Goal: Task Accomplishment & Management: Complete application form

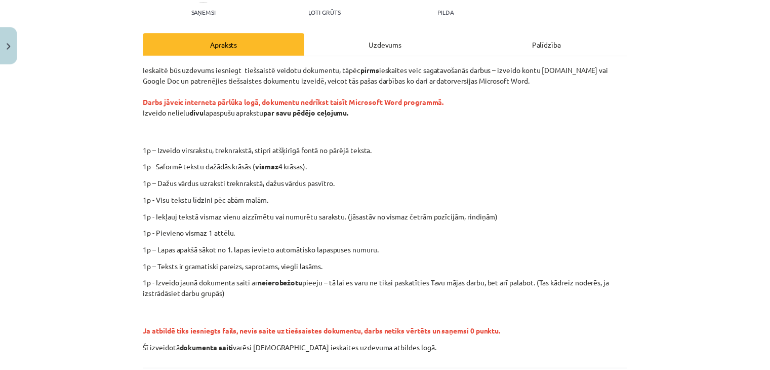
scroll to position [168, 0]
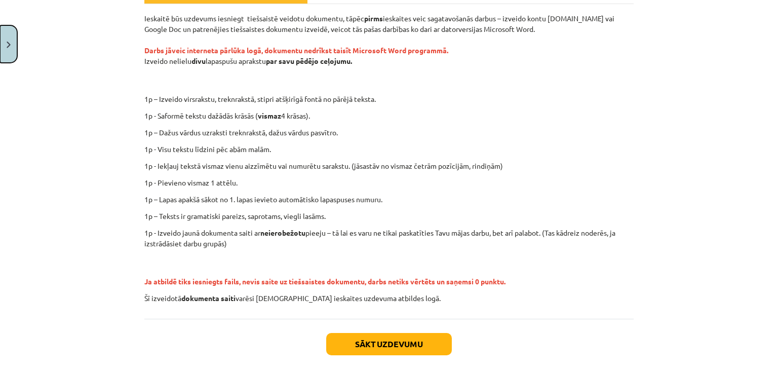
click at [7, 45] on img "Close" at bounding box center [9, 45] width 4 height 7
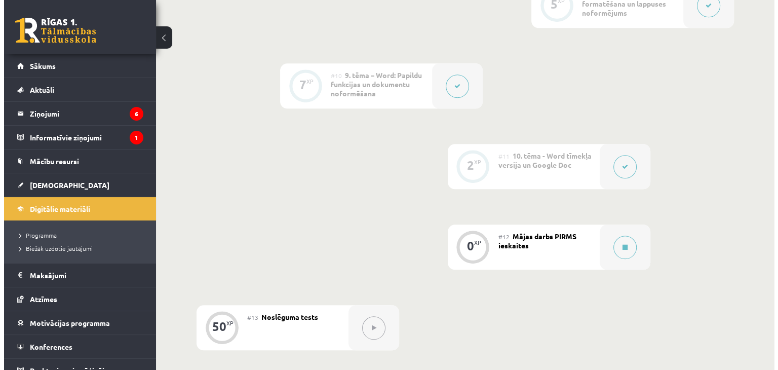
scroll to position [1012, 0]
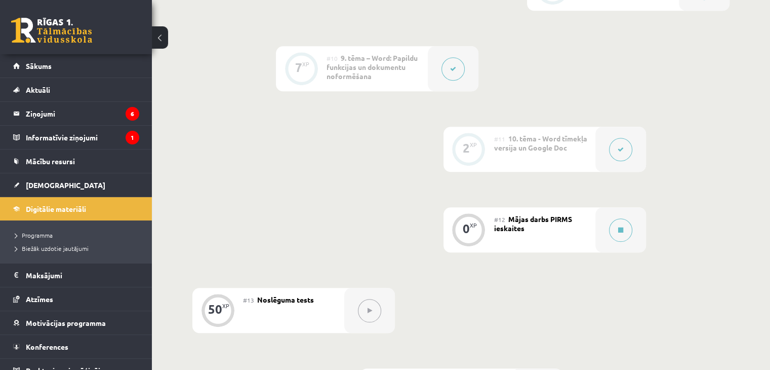
click at [536, 207] on div "#12 Mājas darbs PIRMS ieskaites" at bounding box center [544, 229] width 101 height 45
click at [620, 227] on icon at bounding box center [620, 230] width 5 height 6
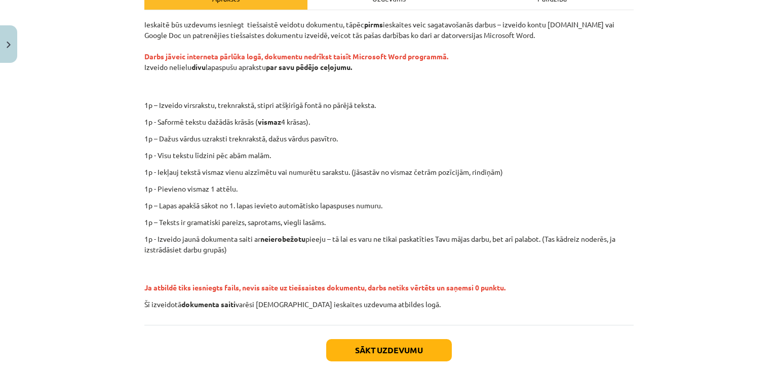
scroll to position [202, 0]
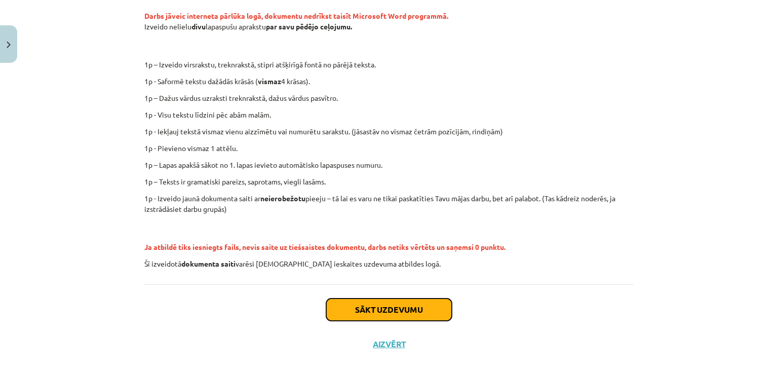
click at [383, 309] on button "Sākt uzdevumu" at bounding box center [389, 309] width 126 height 22
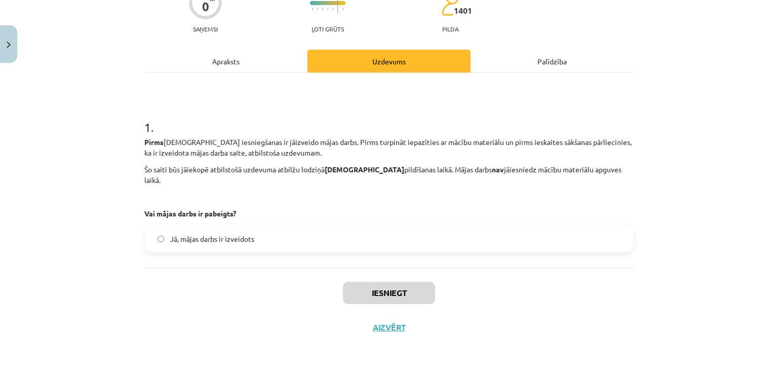
scroll to position [25, 0]
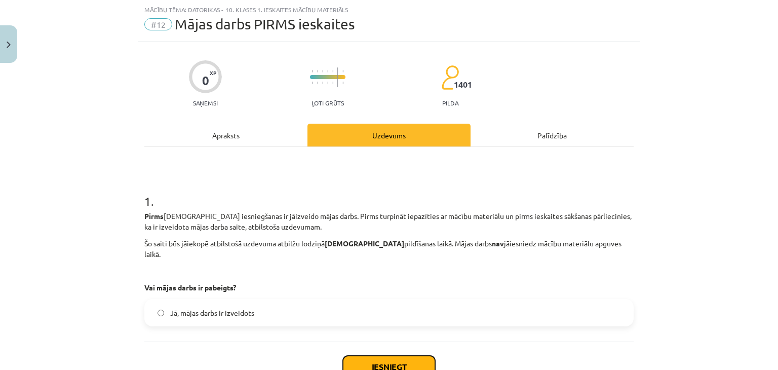
click at [377, 355] on button "Iesniegt" at bounding box center [389, 366] width 92 height 22
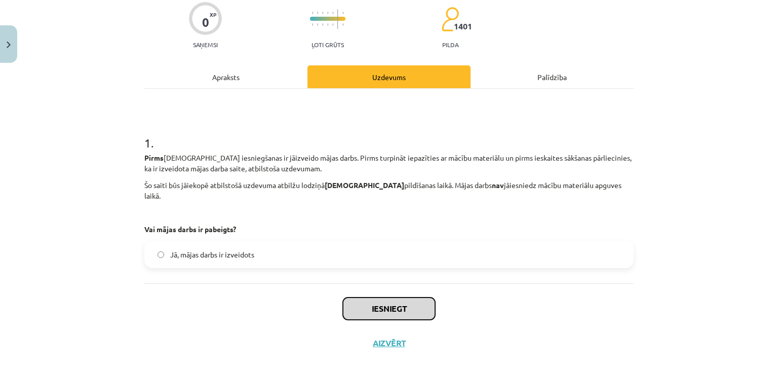
scroll to position [89, 0]
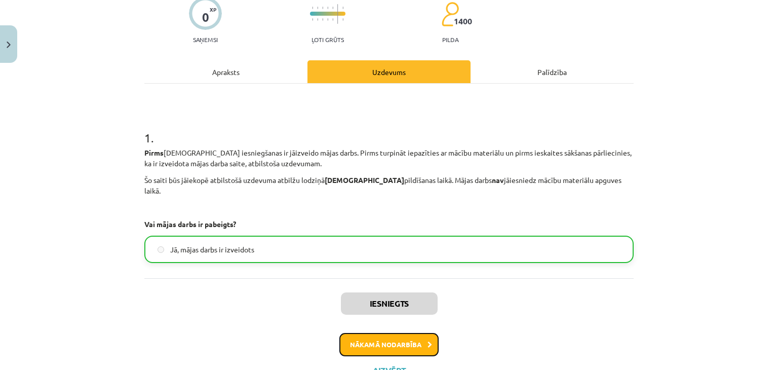
click at [392, 335] on button "Nākamā nodarbība" at bounding box center [388, 344] width 99 height 23
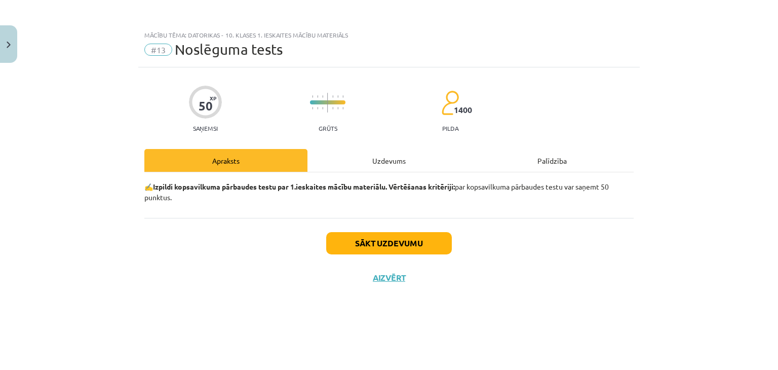
scroll to position [0, 0]
click at [375, 241] on button "Sākt uzdevumu" at bounding box center [389, 243] width 126 height 22
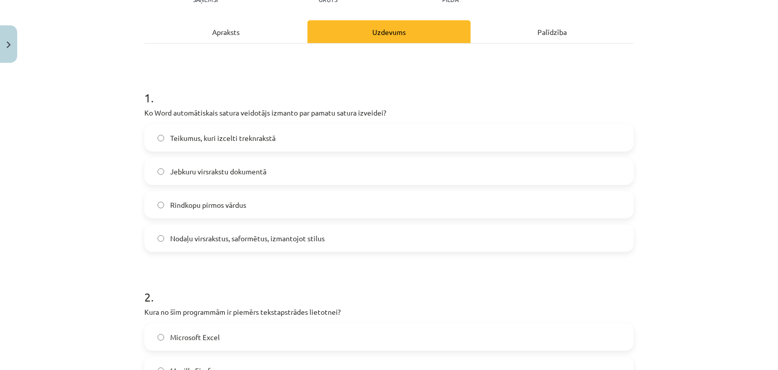
scroll to position [152, 0]
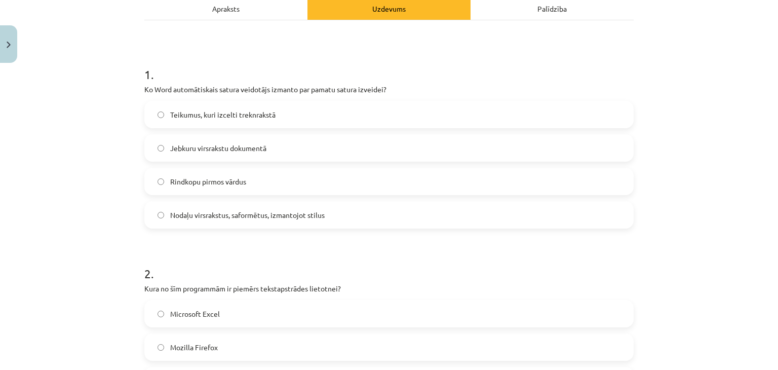
click at [158, 143] on label "Jebkuru virsrakstu dokumentā" at bounding box center [388, 147] width 487 height 25
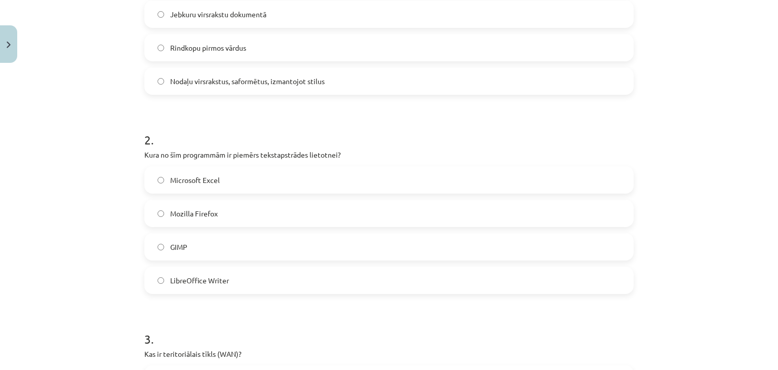
scroll to position [304, 0]
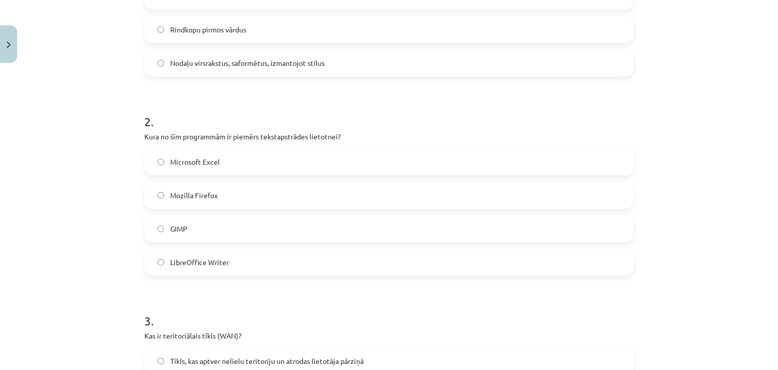
click at [161, 263] on label "LibreOffice Writer" at bounding box center [388, 261] width 487 height 25
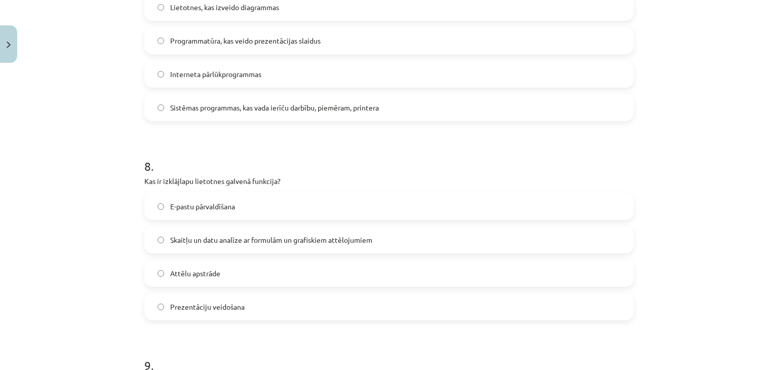
scroll to position [1444, 0]
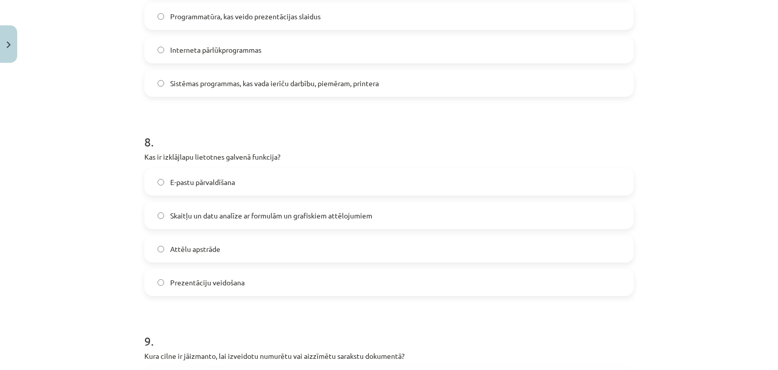
click at [160, 215] on label "Skaitļu un datu analīze ar formulām un grafiskiem attēlojumiem" at bounding box center [388, 214] width 487 height 25
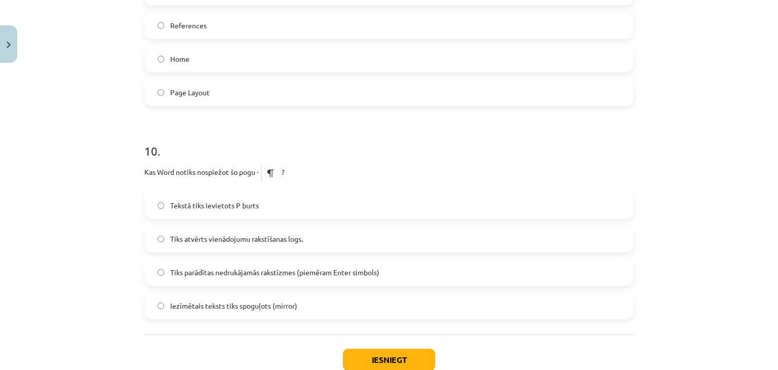
scroll to position [1849, 0]
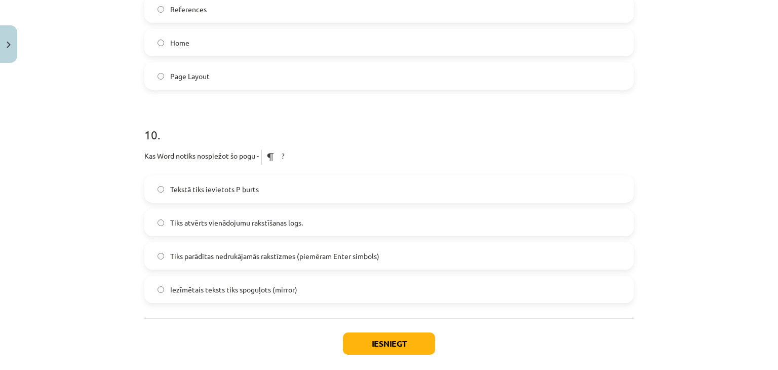
click at [160, 255] on label "Tiks parādītas nedrukājamās rakstīzmes (piemēram Enter simbols)" at bounding box center [388, 255] width 487 height 25
click at [367, 344] on button "Iesniegt" at bounding box center [389, 343] width 92 height 22
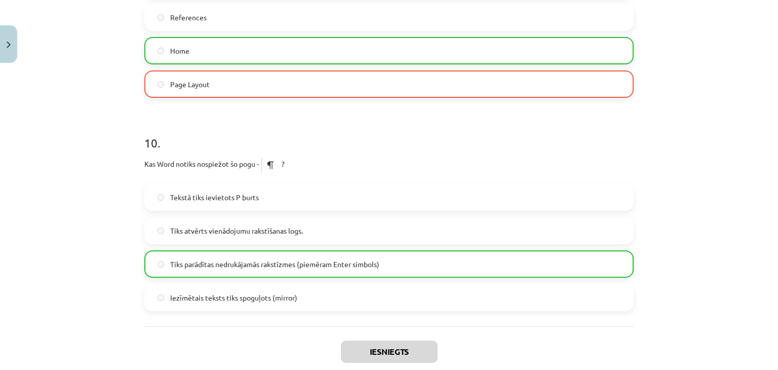
scroll to position [1931, 0]
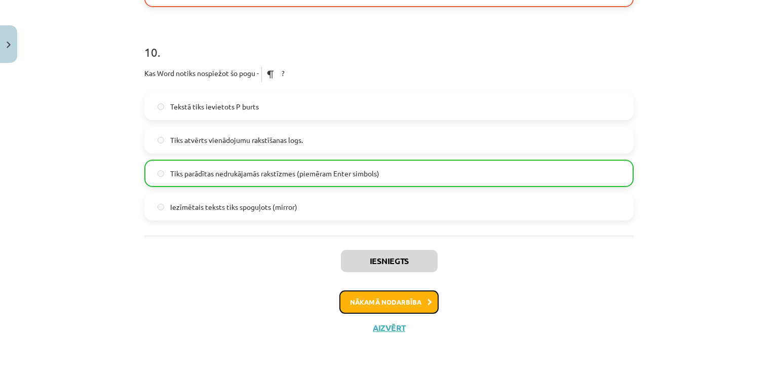
click at [383, 304] on button "Nākamā nodarbība" at bounding box center [388, 301] width 99 height 23
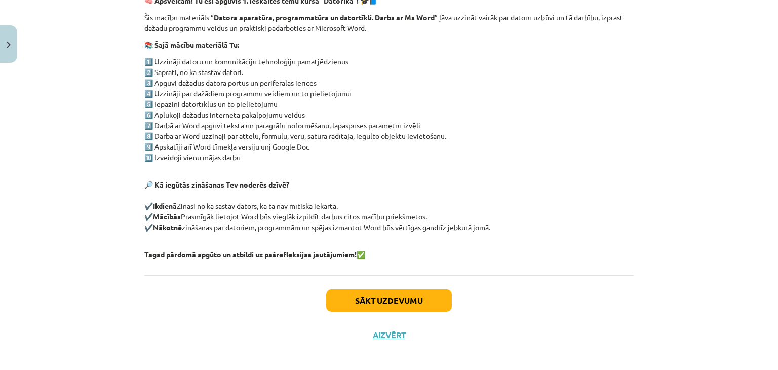
scroll to position [193, 0]
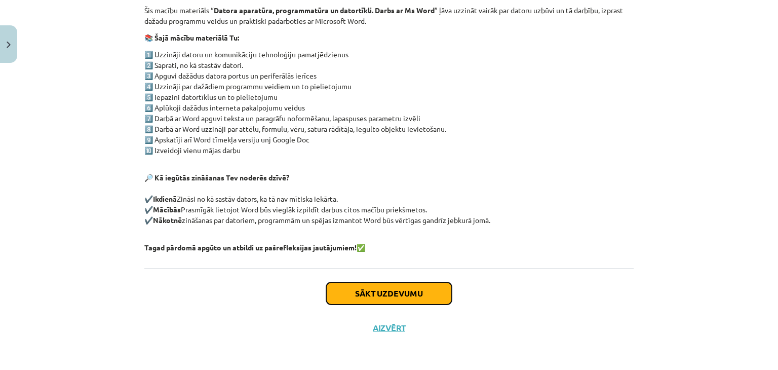
click at [373, 293] on button "Sākt uzdevumu" at bounding box center [389, 293] width 126 height 22
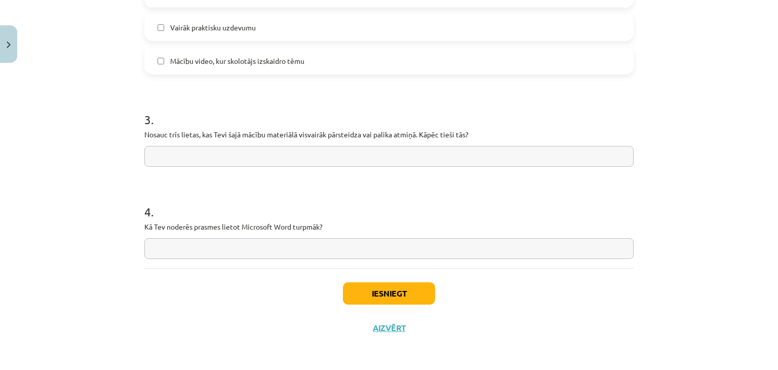
scroll to position [816, 0]
click at [184, 247] on input "text" at bounding box center [388, 248] width 489 height 21
click at [206, 150] on input "text" at bounding box center [388, 156] width 489 height 21
click at [160, 247] on input "text" at bounding box center [388, 248] width 489 height 21
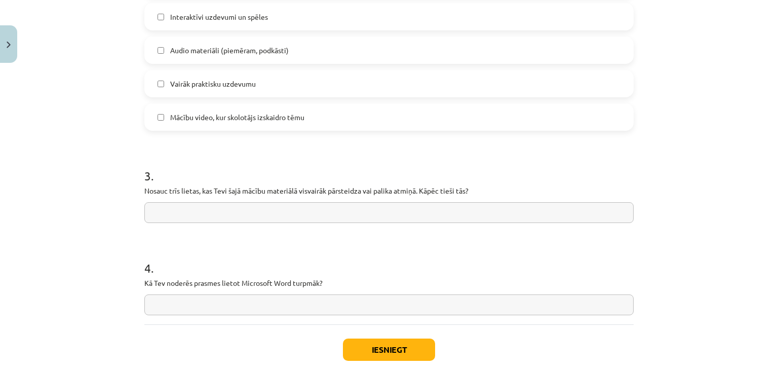
scroll to position [765, 0]
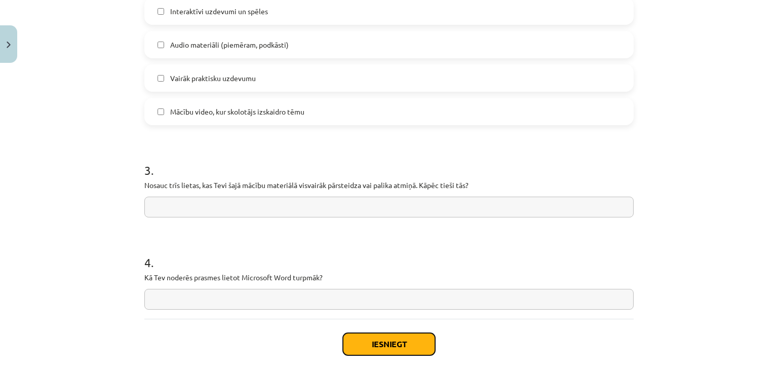
click at [371, 347] on button "Iesniegt" at bounding box center [389, 344] width 92 height 22
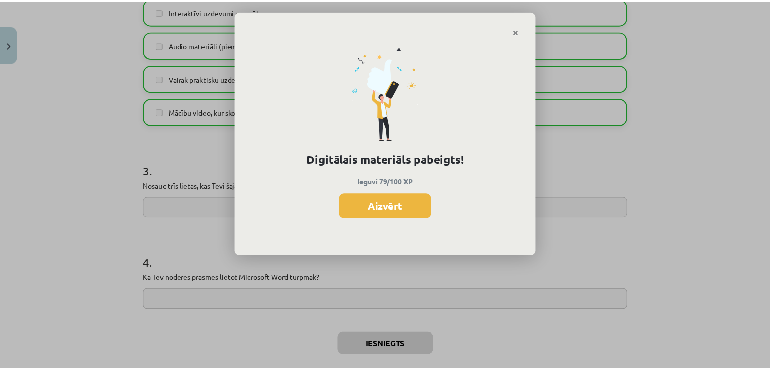
scroll to position [1011, 0]
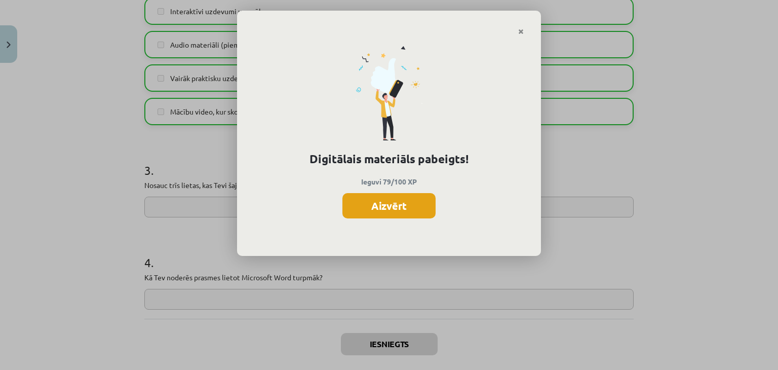
click at [396, 209] on button "Aizvērt" at bounding box center [388, 205] width 93 height 25
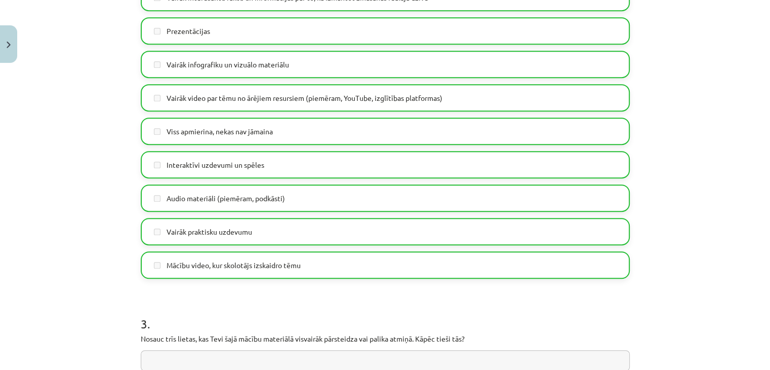
scroll to position [563, 0]
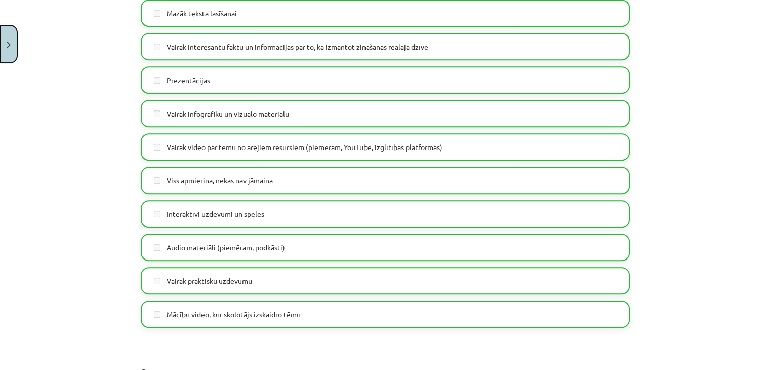
click at [6, 43] on button "Close" at bounding box center [8, 43] width 17 height 37
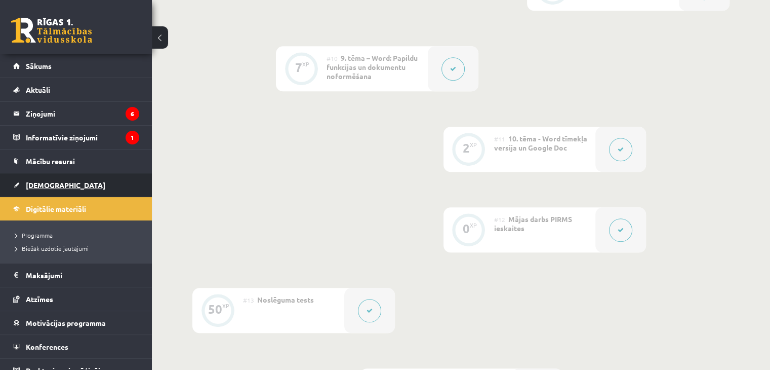
click at [51, 182] on span "[DEMOGRAPHIC_DATA]" at bounding box center [65, 184] width 79 height 9
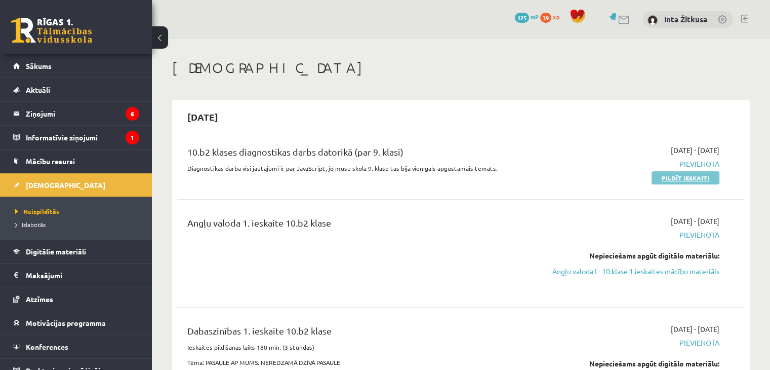
click at [674, 179] on link "Pildīt ieskaiti" at bounding box center [686, 177] width 68 height 13
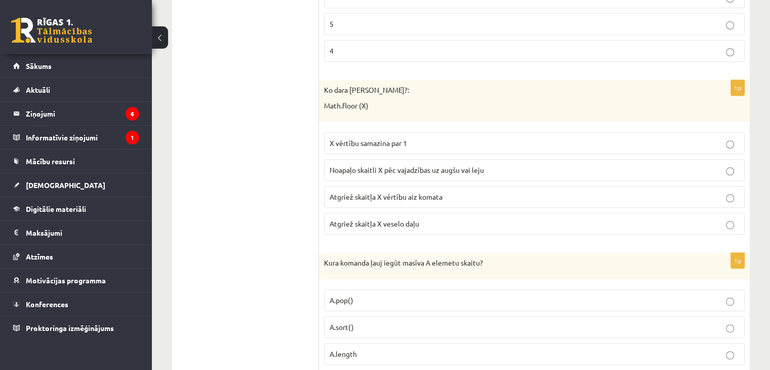
scroll to position [506, 0]
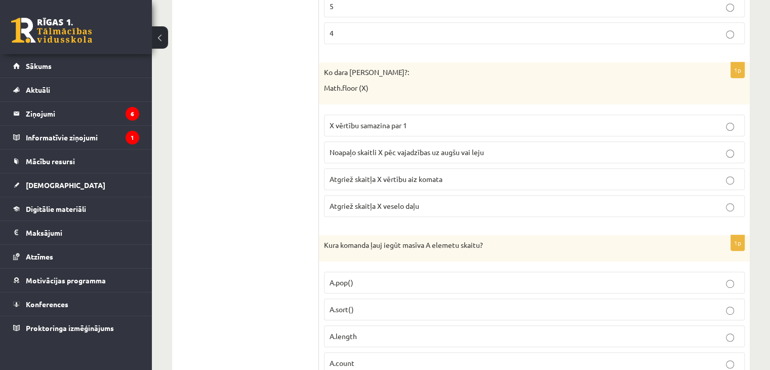
click at [356, 152] on span "Noapaļo skaitli X pēc vajadzības uz augšu vai leju" at bounding box center [407, 151] width 154 height 9
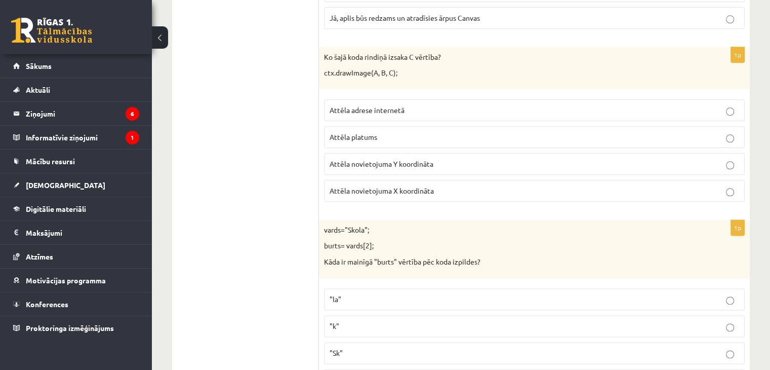
scroll to position [5058, 0]
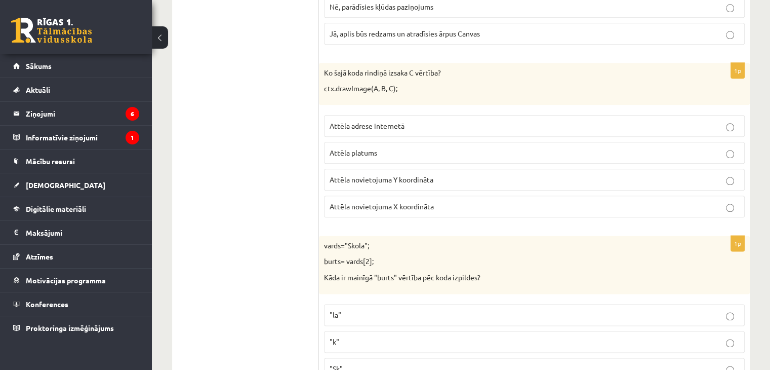
click at [734, 174] on p "Attēla novietojuma Y koordināta" at bounding box center [535, 179] width 410 height 11
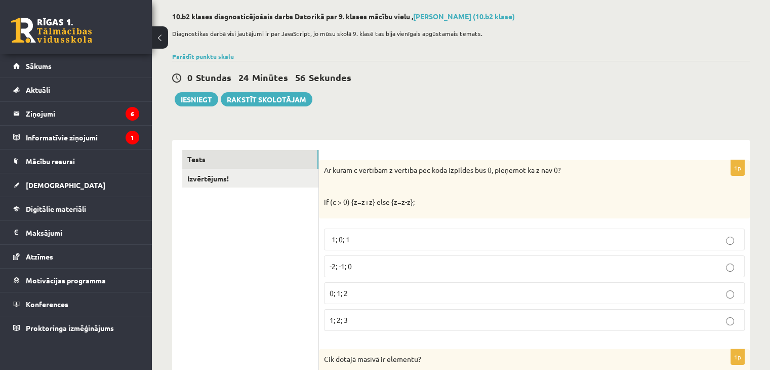
scroll to position [0, 0]
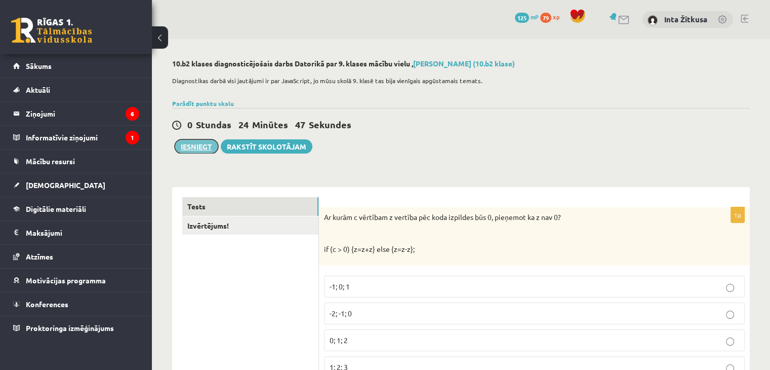
click at [197, 147] on button "Iesniegt" at bounding box center [197, 146] width 44 height 14
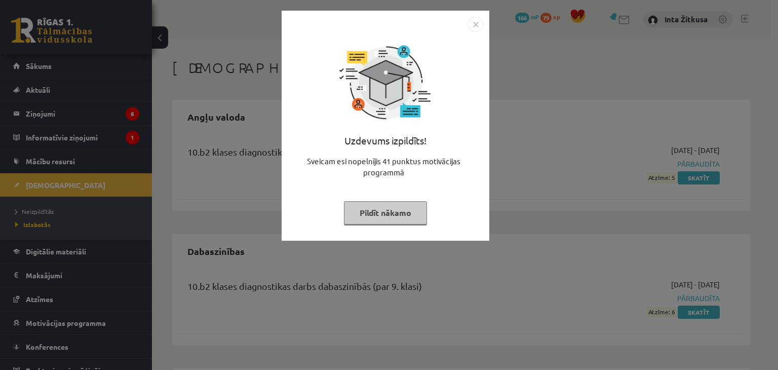
click at [470, 25] on img "Close" at bounding box center [475, 24] width 15 height 15
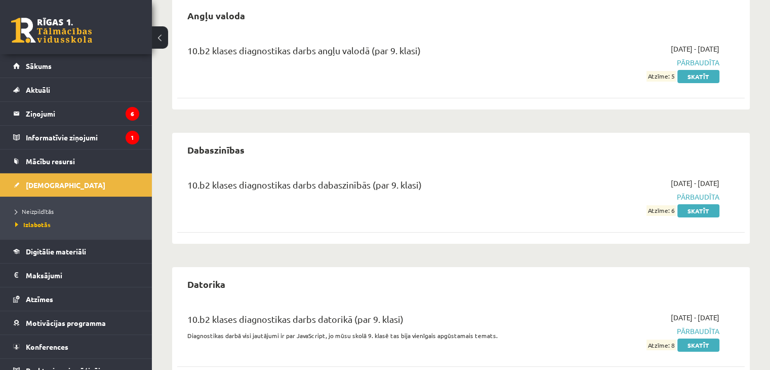
scroll to position [129, 0]
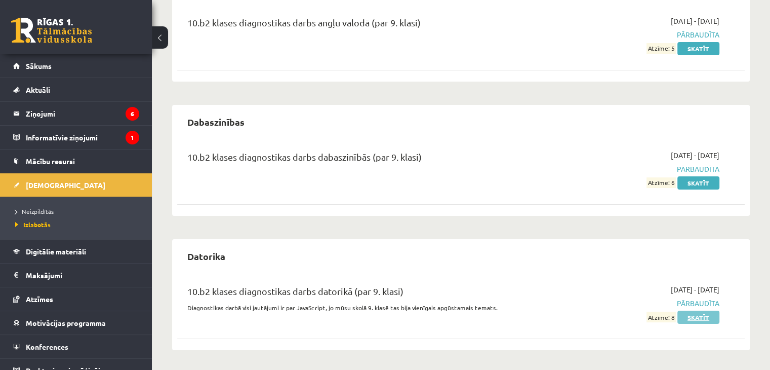
click at [712, 317] on link "Skatīt" at bounding box center [698, 316] width 42 height 13
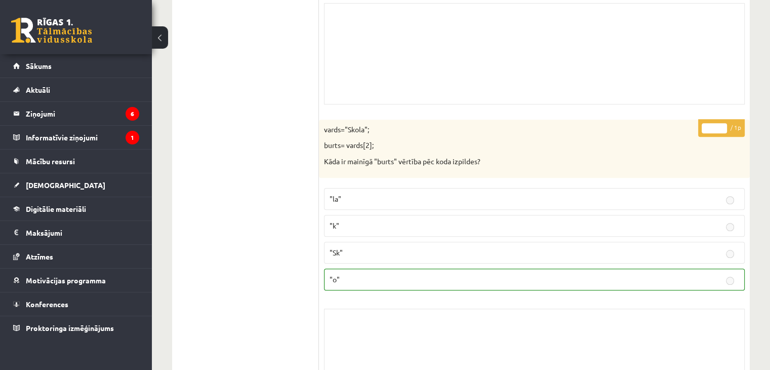
scroll to position [8582, 0]
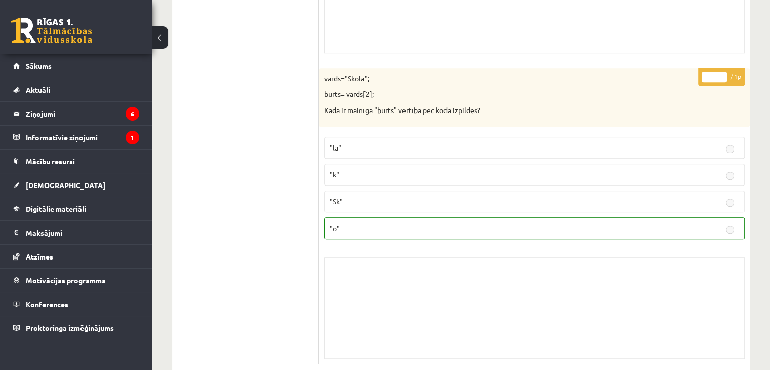
click at [161, 39] on button at bounding box center [160, 37] width 16 height 22
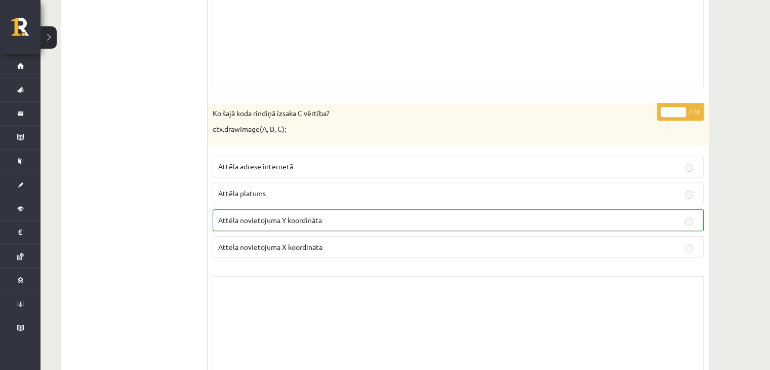
scroll to position [8228, 0]
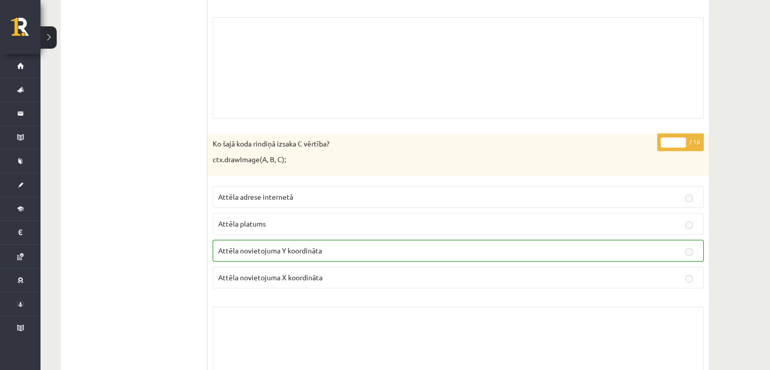
click at [43, 37] on button at bounding box center [48, 37] width 16 height 22
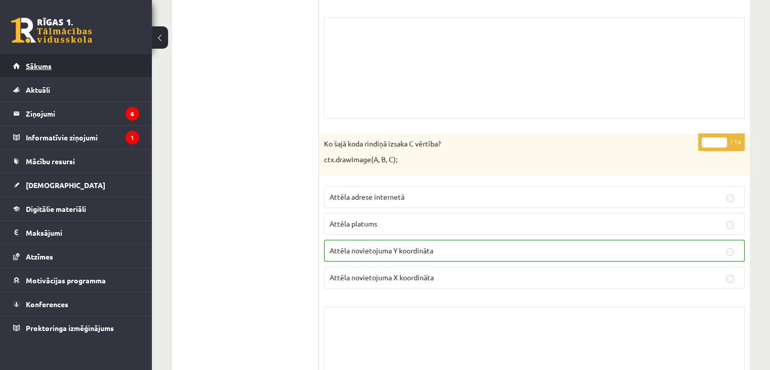
click at [45, 66] on span "Sākums" at bounding box center [39, 65] width 26 height 9
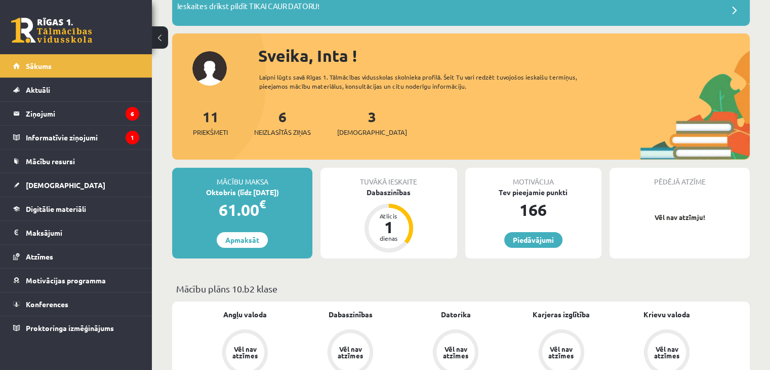
scroll to position [101, 0]
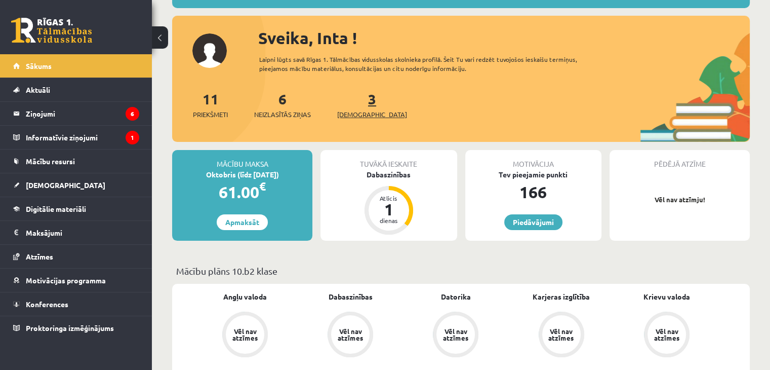
click at [359, 114] on span "[DEMOGRAPHIC_DATA]" at bounding box center [372, 114] width 70 height 10
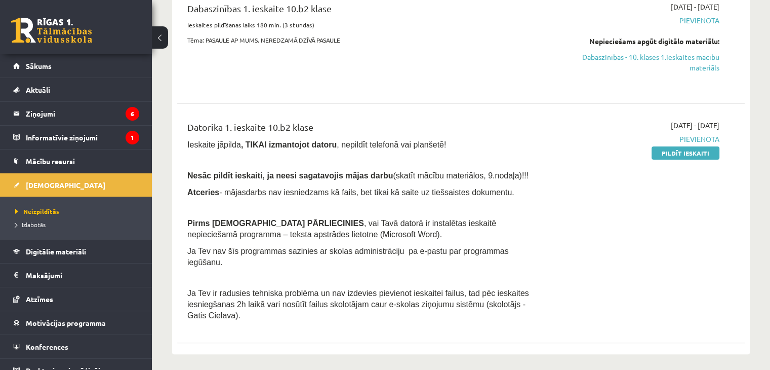
scroll to position [304, 0]
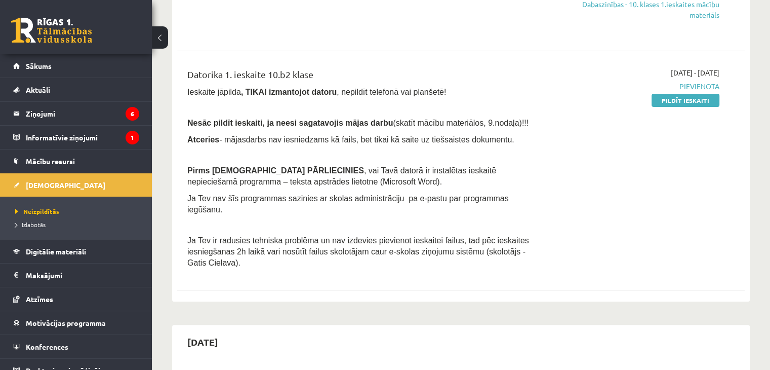
drag, startPoint x: 672, startPoint y: 107, endPoint x: 433, endPoint y: 51, distance: 245.5
click at [672, 107] on link "Pildīt ieskaiti" at bounding box center [686, 100] width 68 height 13
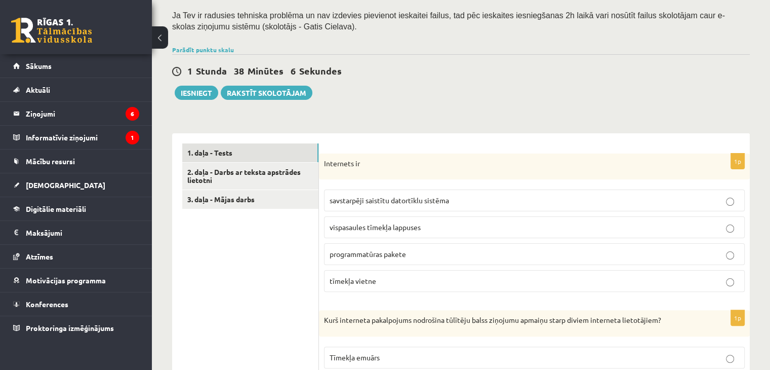
scroll to position [205, 0]
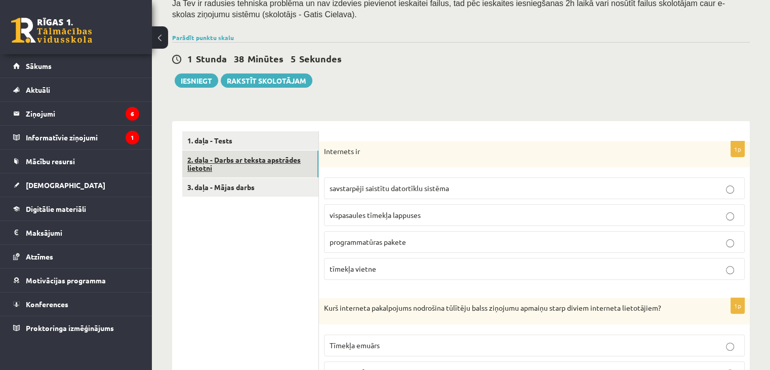
click at [222, 165] on link "2. daļa - Darbs ar teksta apstrādes lietotni" at bounding box center [250, 163] width 136 height 27
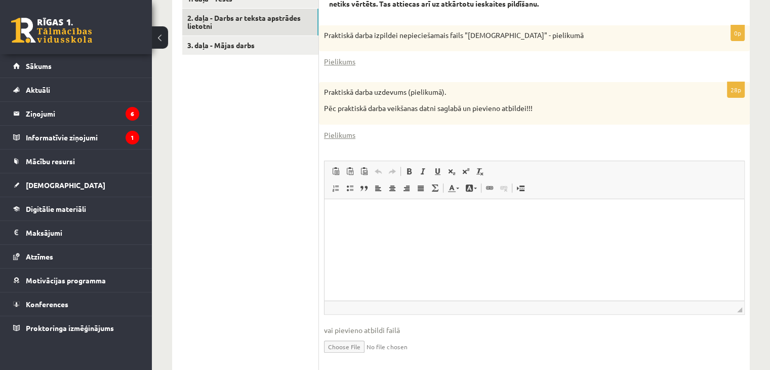
scroll to position [356, 0]
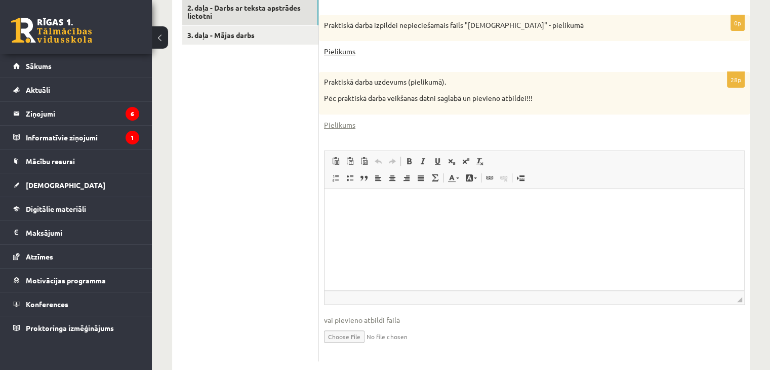
click at [350, 51] on link "Pielikums" at bounding box center [339, 51] width 31 height 11
click at [351, 128] on link "Pielikums" at bounding box center [339, 124] width 31 height 11
click at [250, 37] on link "3. daļa - Mājas darbs" at bounding box center [250, 35] width 136 height 19
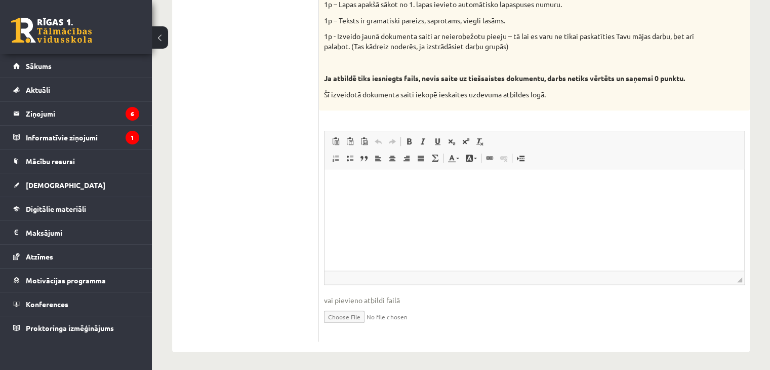
scroll to position [571, 0]
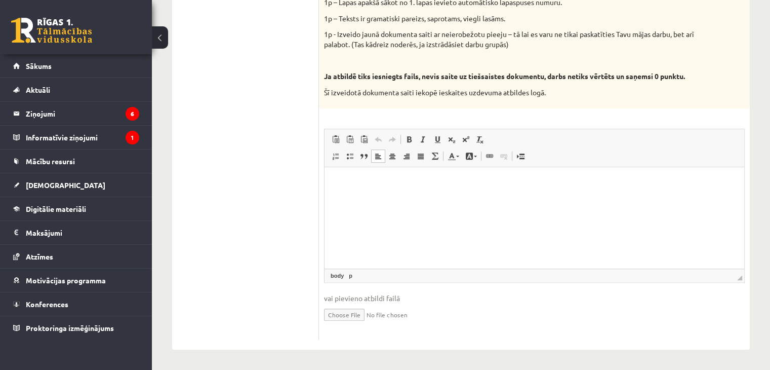
click at [381, 198] on html at bounding box center [534, 182] width 420 height 31
click at [371, 196] on html at bounding box center [534, 182] width 420 height 31
click at [355, 311] on input "file" at bounding box center [534, 313] width 421 height 21
click at [394, 198] on html at bounding box center [534, 182] width 420 height 31
click at [394, 198] on html "**********" at bounding box center [534, 182] width 420 height 31
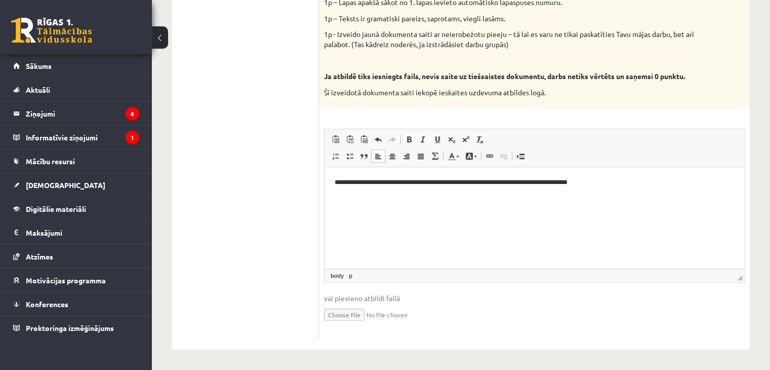
click at [657, 183] on p "**********" at bounding box center [535, 182] width 400 height 11
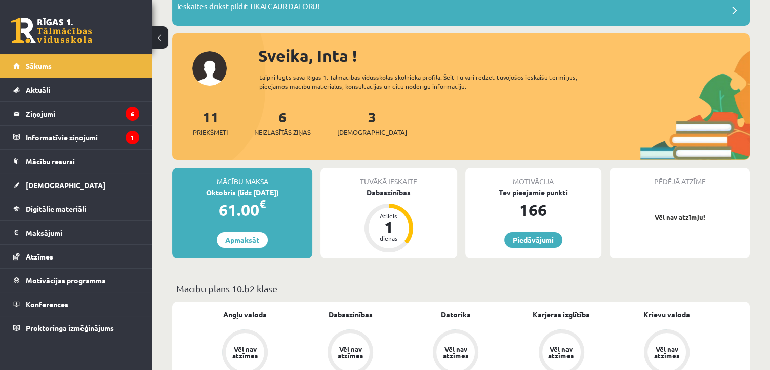
scroll to position [152, 0]
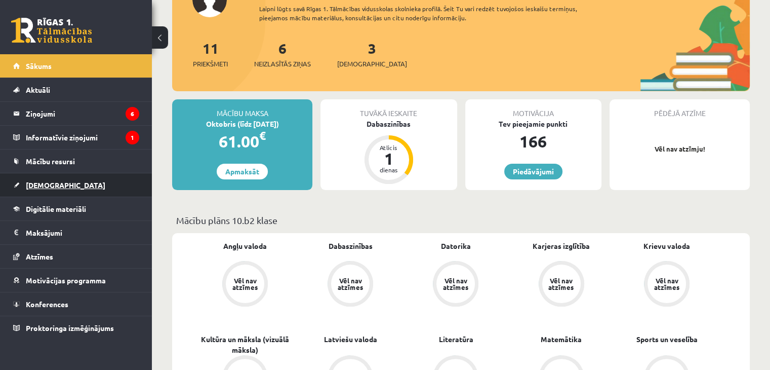
click at [53, 181] on span "[DEMOGRAPHIC_DATA]" at bounding box center [65, 184] width 79 height 9
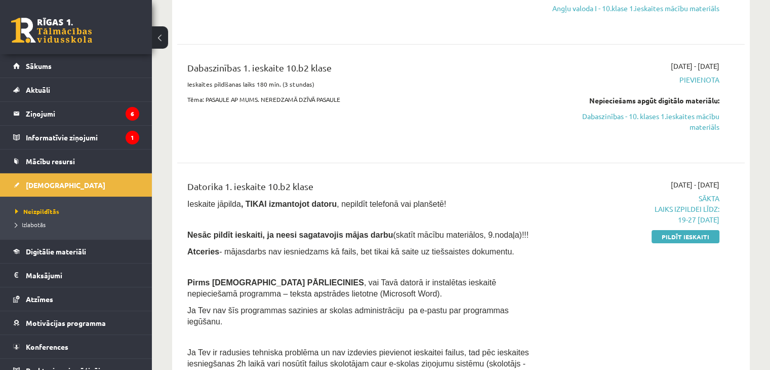
scroll to position [253, 0]
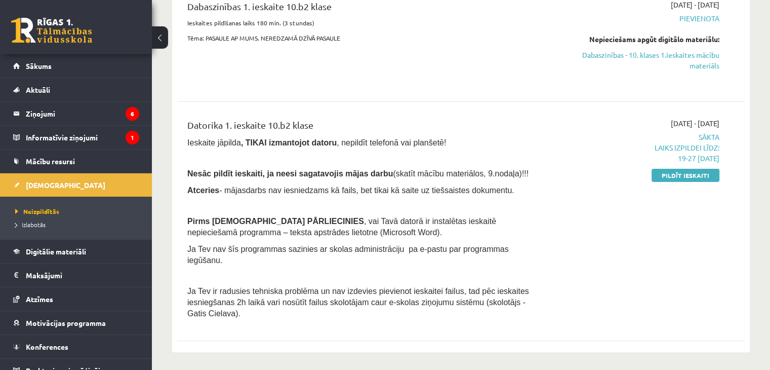
click at [706, 182] on link "Pildīt ieskaiti" at bounding box center [686, 175] width 68 height 13
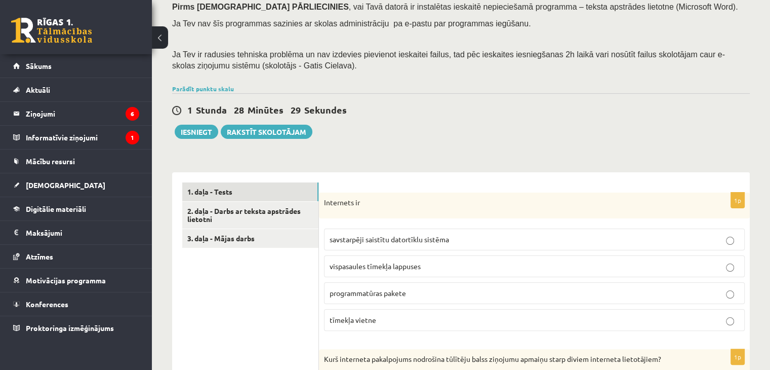
scroll to position [152, 0]
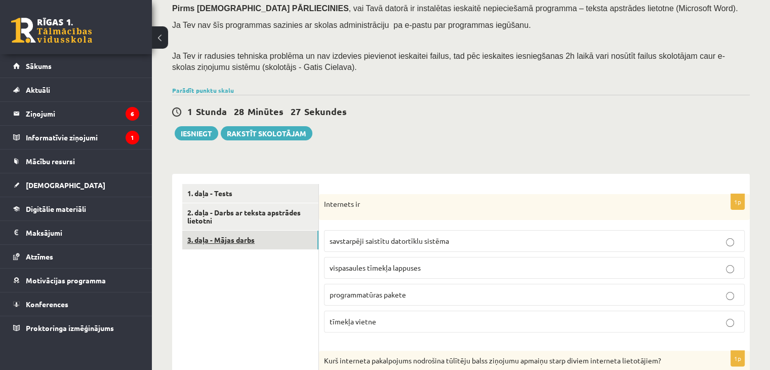
click at [246, 241] on link "3. daļa - Mājas darbs" at bounding box center [250, 239] width 136 height 19
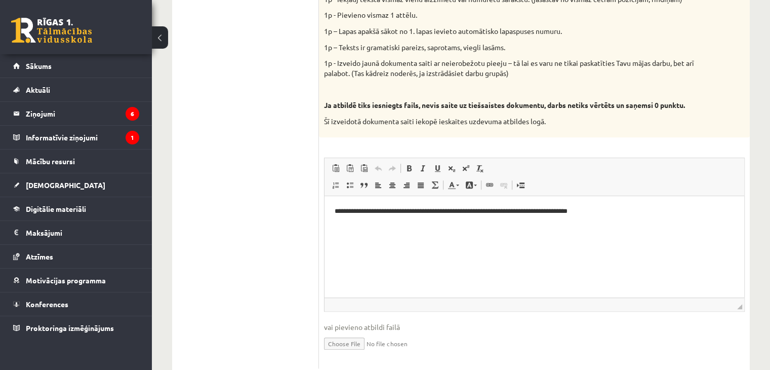
scroll to position [557, 0]
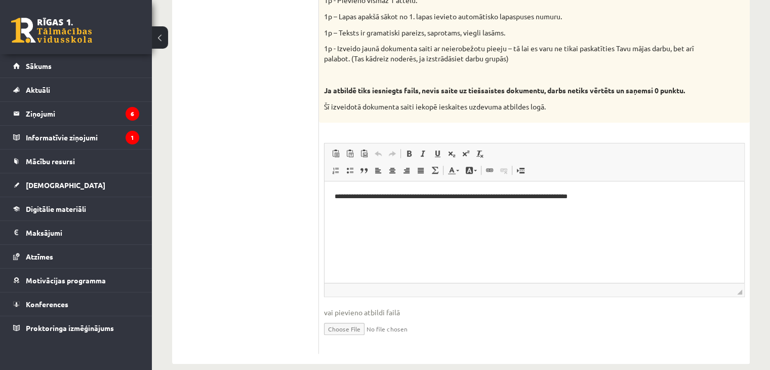
click at [340, 331] on input "file" at bounding box center [534, 327] width 421 height 21
click at [620, 212] on html "**********" at bounding box center [534, 196] width 420 height 31
drag, startPoint x: 660, startPoint y: 205, endPoint x: 634, endPoint y: 186, distance: 31.8
click at [660, 204] on html "**********" at bounding box center [534, 196] width 420 height 31
click at [630, 198] on p "**********" at bounding box center [535, 196] width 400 height 11
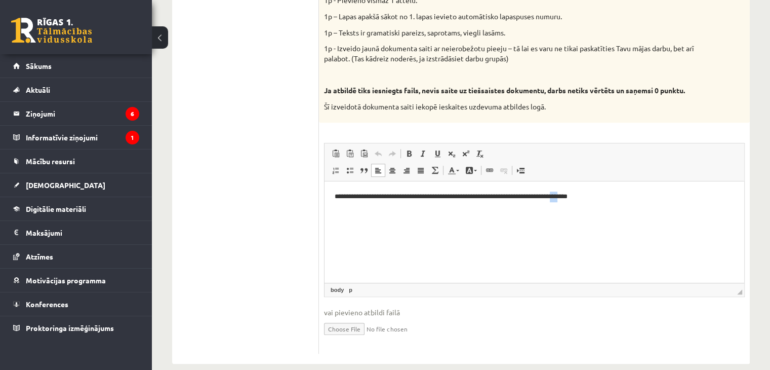
click at [630, 198] on p "**********" at bounding box center [535, 196] width 400 height 11
click at [653, 200] on p "**********" at bounding box center [535, 196] width 400 height 11
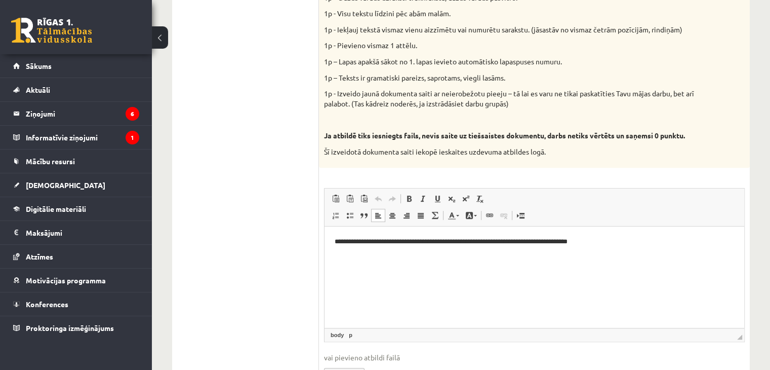
scroll to position [571, 0]
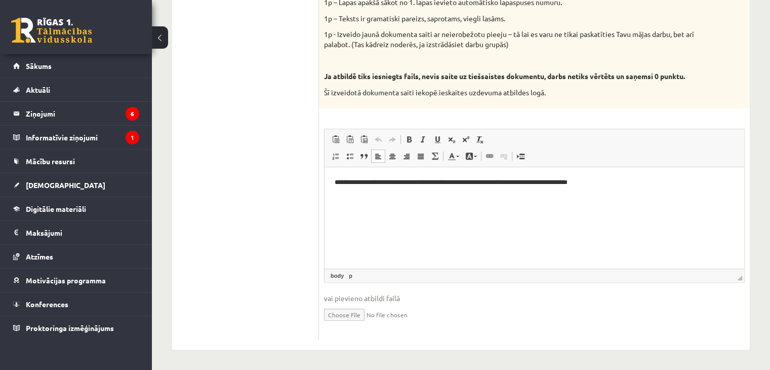
click at [344, 314] on input "file" at bounding box center [534, 313] width 421 height 21
type input "**********"
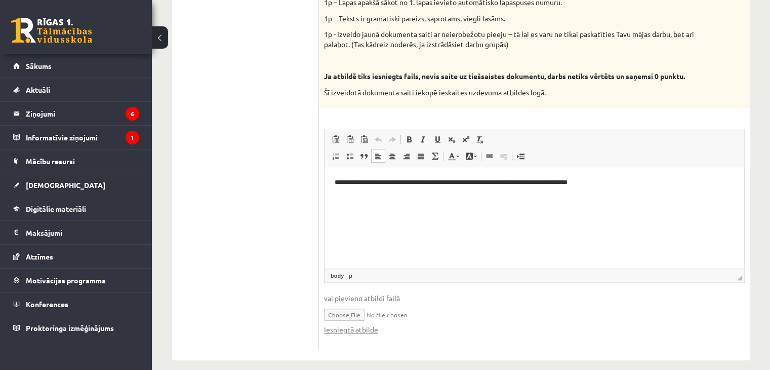
click at [398, 311] on input "file" at bounding box center [534, 313] width 421 height 21
click at [361, 329] on link "Iesniegtā atbilde" at bounding box center [351, 329] width 54 height 11
drag, startPoint x: 618, startPoint y: 328, endPoint x: 613, endPoint y: 322, distance: 7.2
click at [618, 328] on div "Iesniegtā atbilde" at bounding box center [534, 329] width 421 height 11
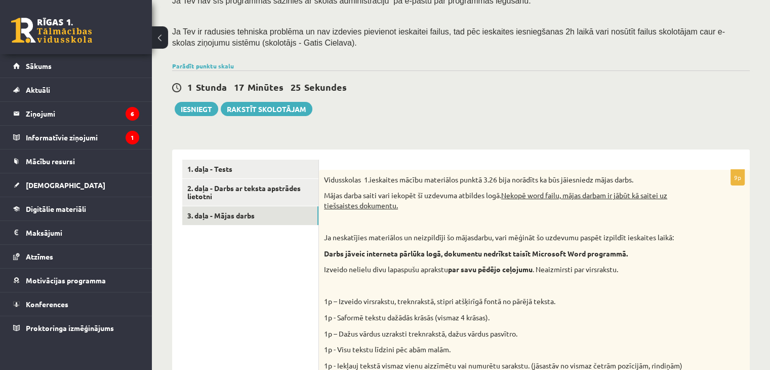
scroll to position [75, 0]
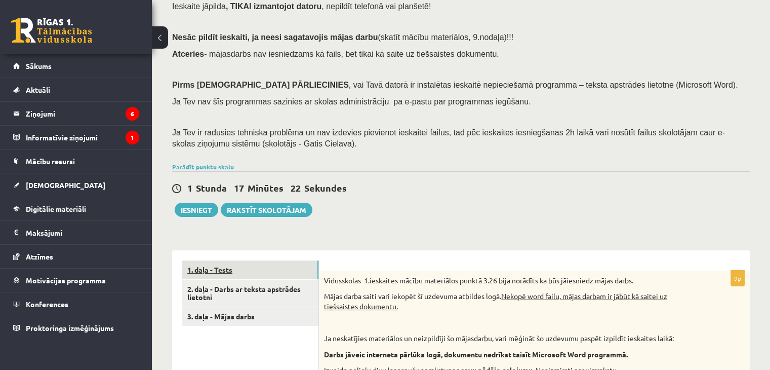
click at [224, 270] on link "1. daļa - Tests" at bounding box center [250, 269] width 136 height 19
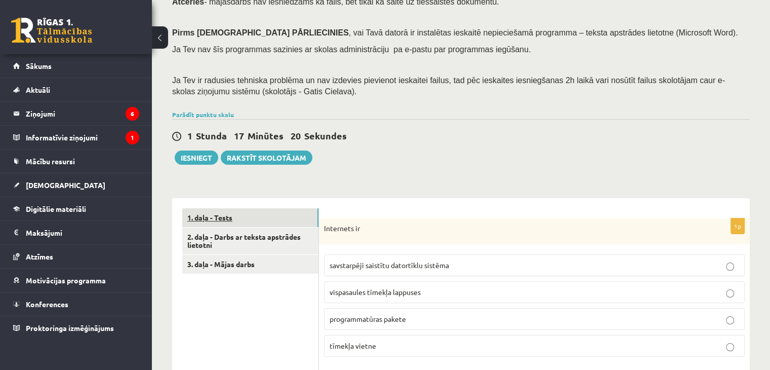
scroll to position [177, 0]
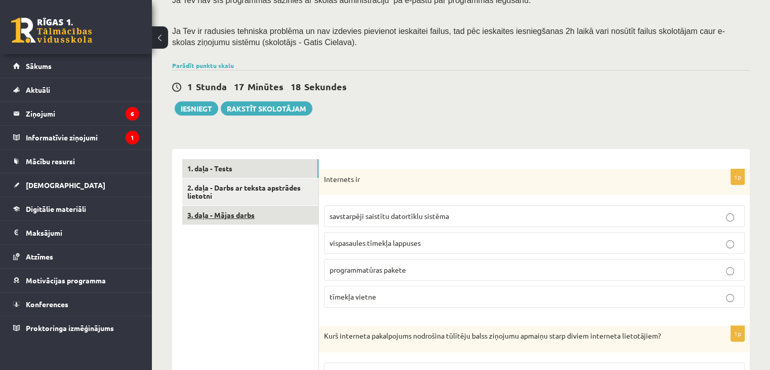
click at [252, 216] on link "3. daļa - Mājas darbs" at bounding box center [250, 215] width 136 height 19
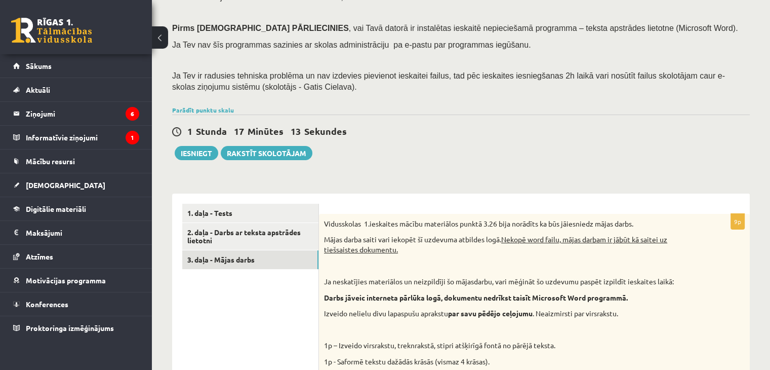
scroll to position [126, 0]
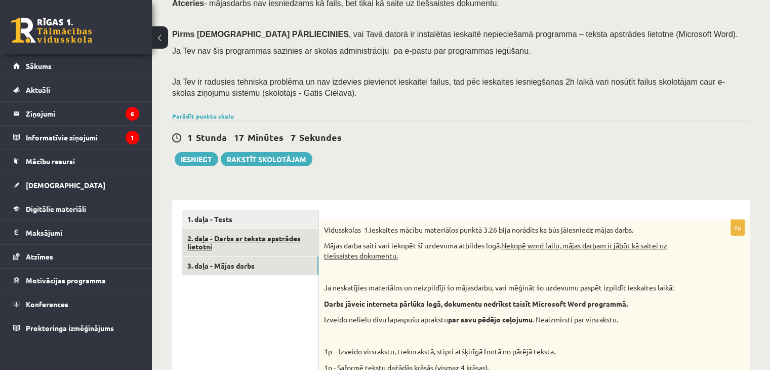
click at [244, 238] on link "2. daļa - Darbs ar teksta apstrādes lietotni" at bounding box center [250, 242] width 136 height 27
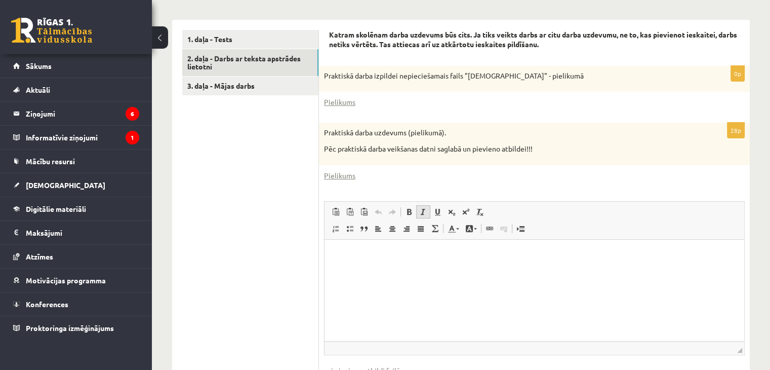
scroll to position [276, 0]
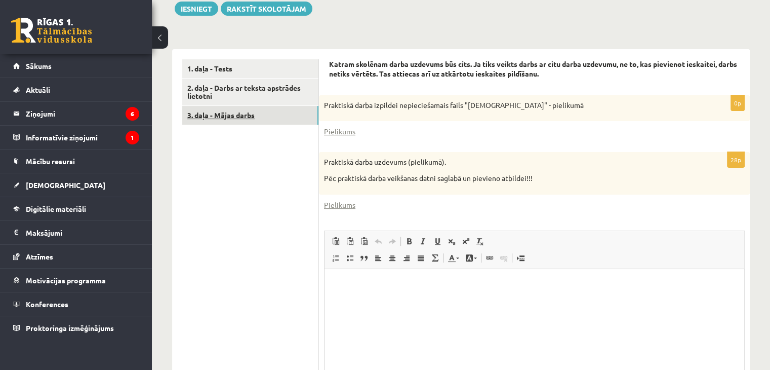
click at [235, 114] on link "3. daļa - Mājas darbs" at bounding box center [250, 115] width 136 height 19
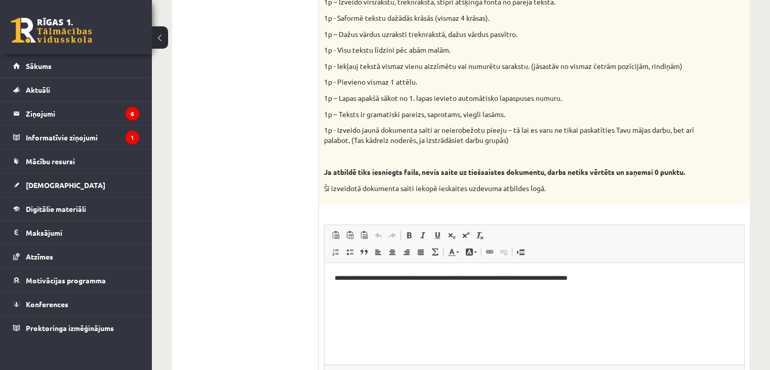
scroll to position [580, 0]
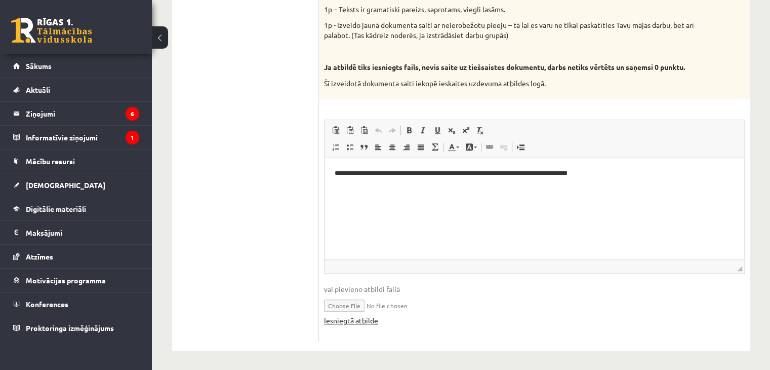
click at [364, 322] on link "Iesniegtā atbilde" at bounding box center [351, 320] width 54 height 11
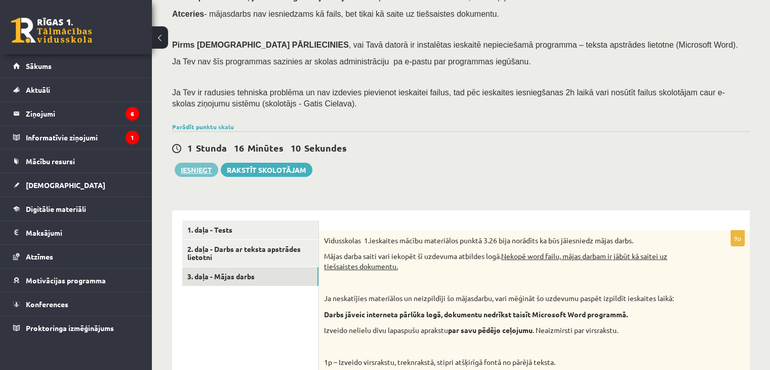
scroll to position [175, 0]
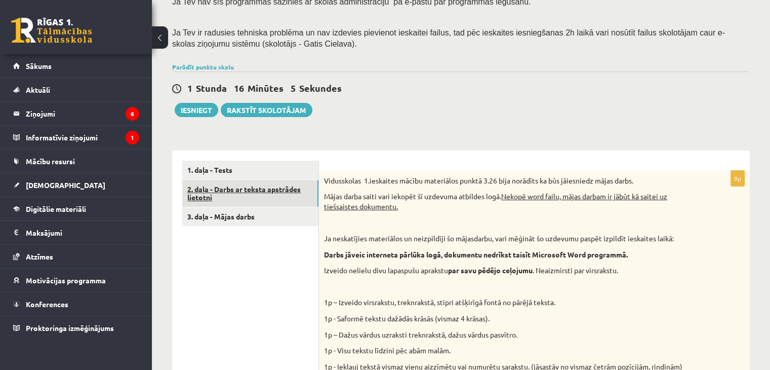
click at [218, 192] on link "2. daļa - Darbs ar teksta apstrādes lietotni" at bounding box center [250, 193] width 136 height 27
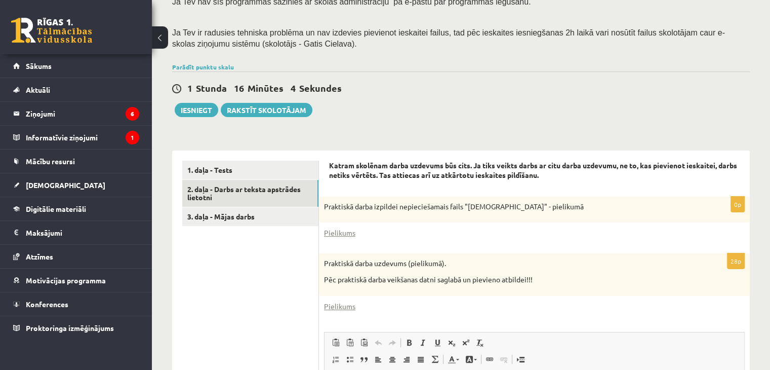
scroll to position [0, 0]
click at [163, 40] on button at bounding box center [160, 37] width 16 height 22
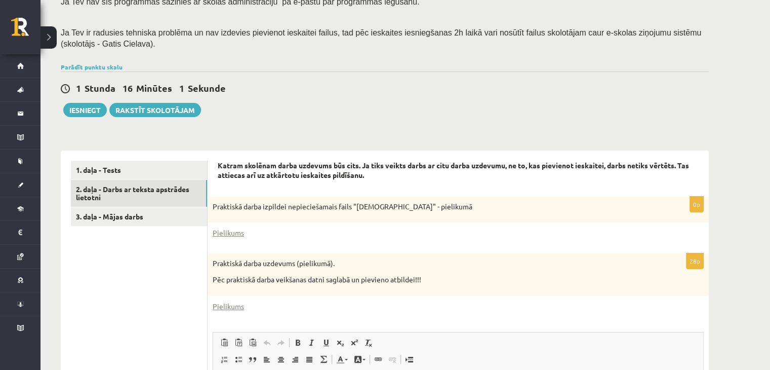
click at [50, 39] on button at bounding box center [48, 37] width 16 height 22
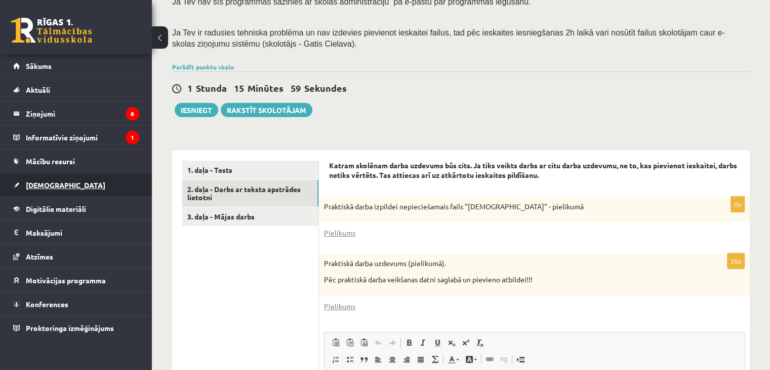
click at [47, 181] on span "[DEMOGRAPHIC_DATA]" at bounding box center [65, 184] width 79 height 9
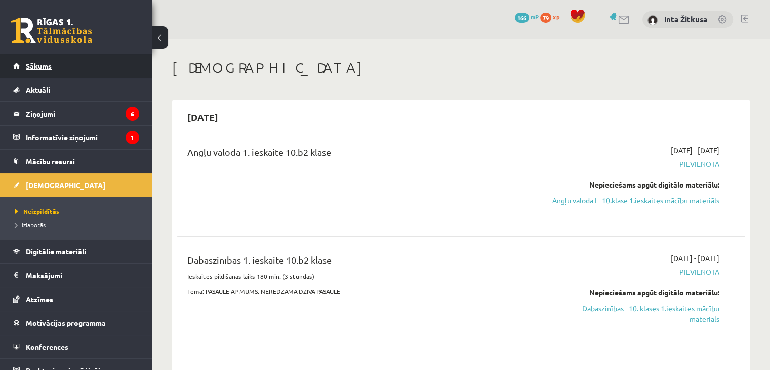
click at [46, 61] on span "Sākums" at bounding box center [39, 65] width 26 height 9
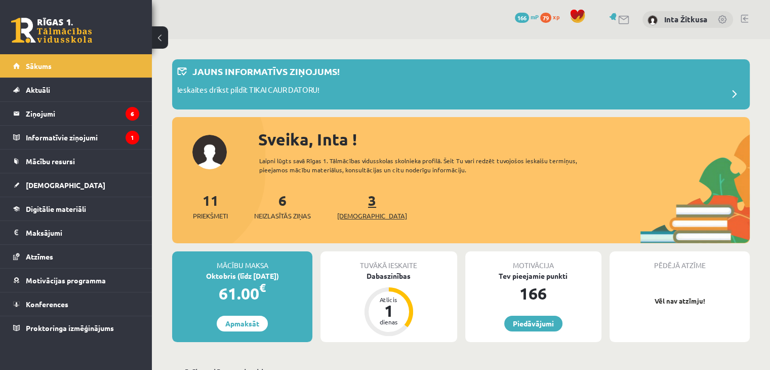
click at [356, 215] on span "[DEMOGRAPHIC_DATA]" at bounding box center [372, 216] width 70 height 10
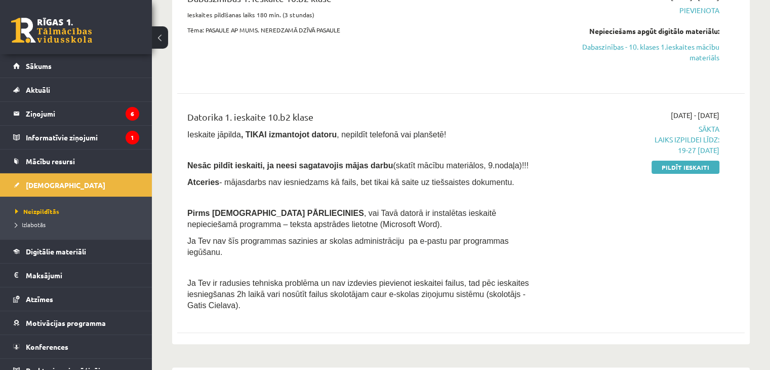
scroll to position [304, 0]
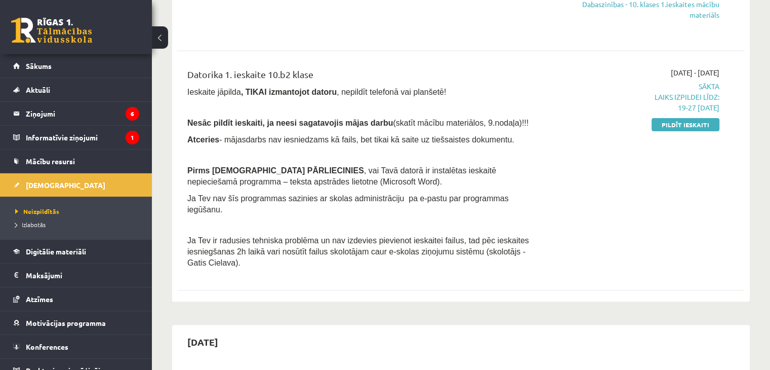
drag, startPoint x: 677, startPoint y: 136, endPoint x: 446, endPoint y: 56, distance: 243.8
click at [677, 131] on link "Pildīt ieskaiti" at bounding box center [686, 124] width 68 height 13
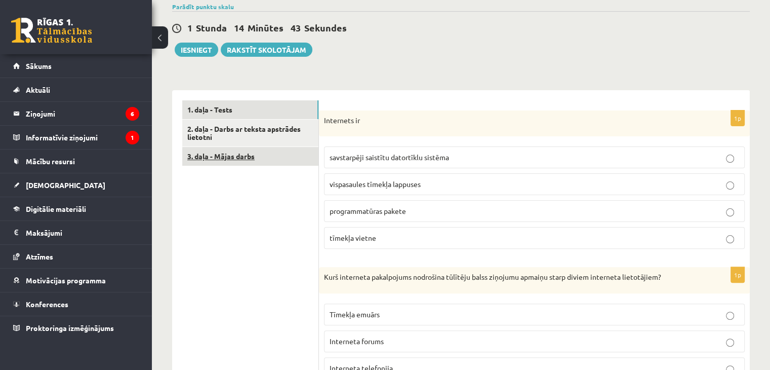
scroll to position [253, 0]
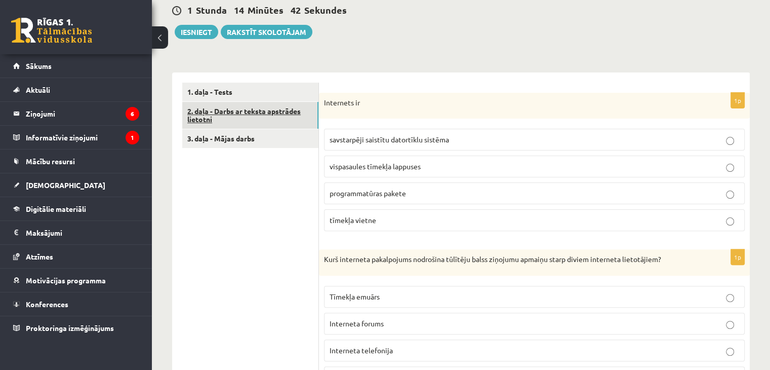
click at [270, 113] on link "2. daļa - Darbs ar teksta apstrādes lietotni" at bounding box center [250, 115] width 136 height 27
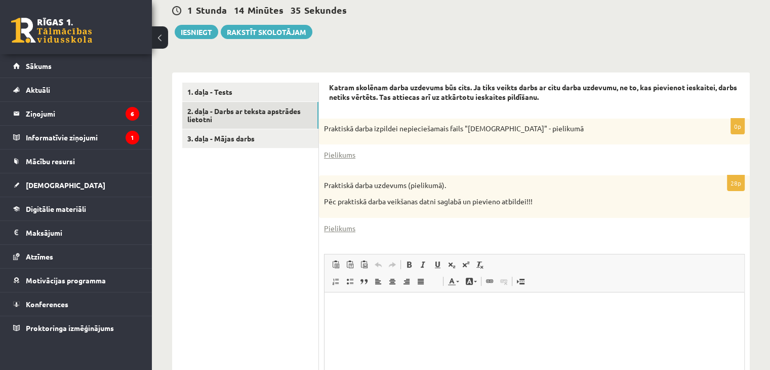
scroll to position [304, 0]
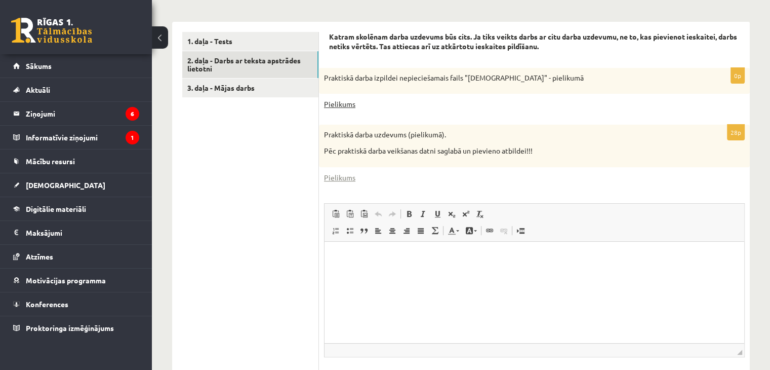
click at [328, 104] on link "Pielikums" at bounding box center [339, 104] width 31 height 11
click at [336, 104] on link "Pielikums" at bounding box center [339, 104] width 31 height 11
click at [340, 99] on link "Pielikums" at bounding box center [339, 104] width 31 height 11
click at [340, 105] on link "Pielikums" at bounding box center [339, 104] width 31 height 11
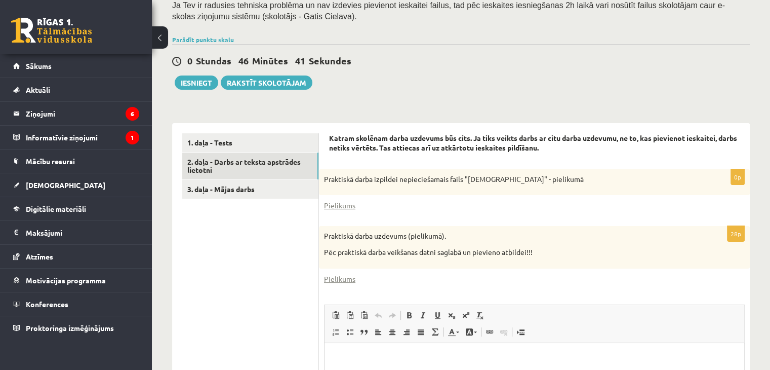
scroll to position [253, 0]
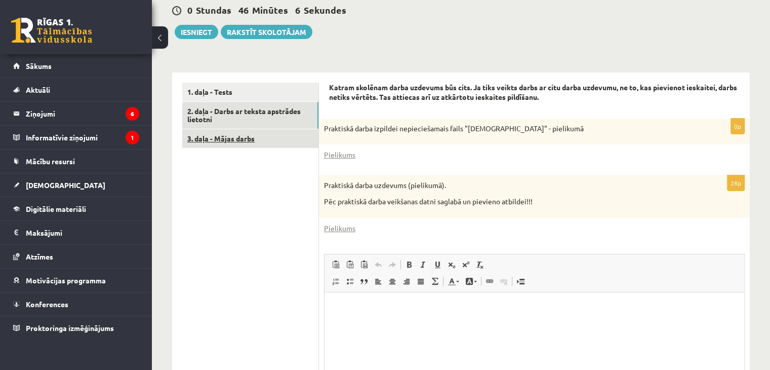
click at [286, 142] on link "3. daļa - Mājas darbs" at bounding box center [250, 138] width 136 height 19
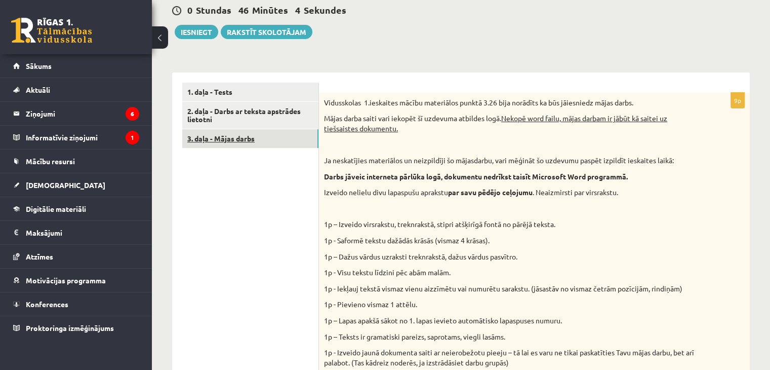
scroll to position [0, 0]
click at [258, 97] on link "1. daļa - Tests" at bounding box center [250, 92] width 136 height 19
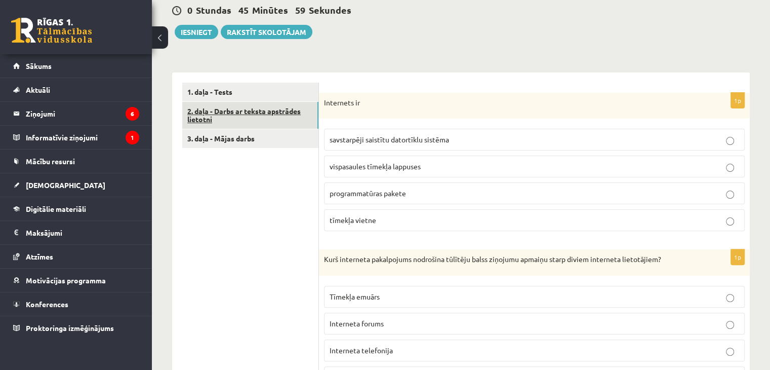
click at [263, 125] on link "2. daļa - Darbs ar teksta apstrādes lietotni" at bounding box center [250, 115] width 136 height 27
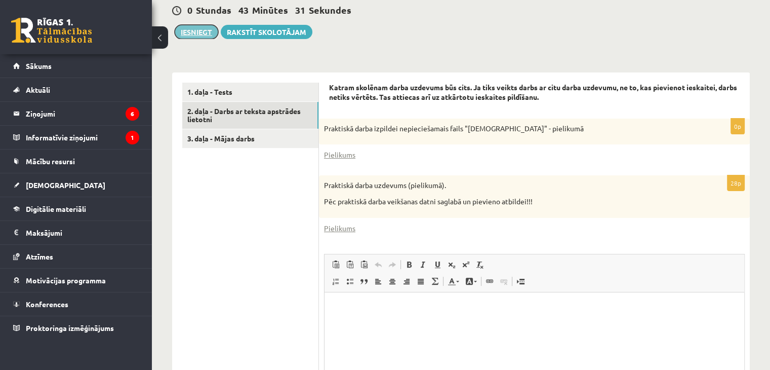
click at [195, 31] on button "Iesniegt" at bounding box center [197, 32] width 44 height 14
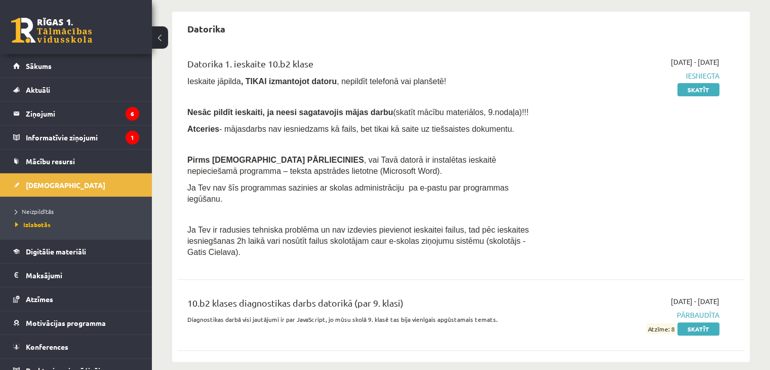
scroll to position [356, 0]
click at [699, 87] on link "Skatīt" at bounding box center [698, 89] width 42 height 13
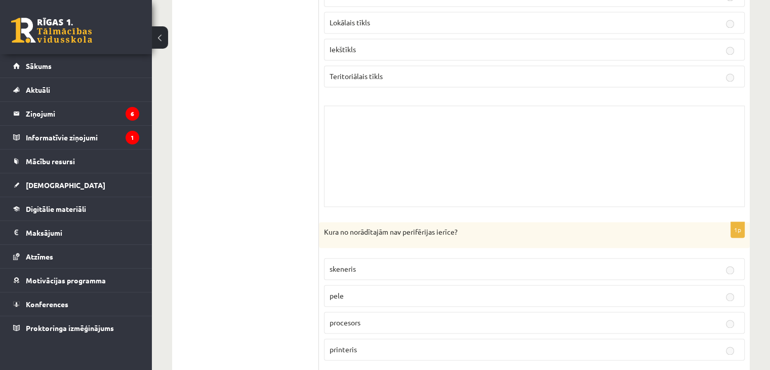
scroll to position [1468, 0]
click at [67, 66] on link "Sākums" at bounding box center [76, 65] width 126 height 23
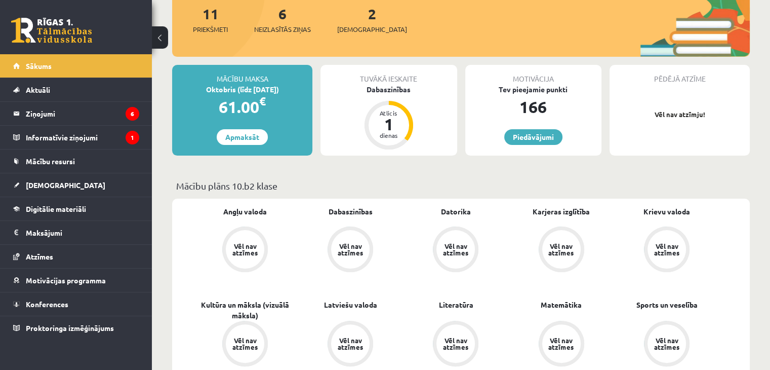
scroll to position [202, 0]
